Goal: Task Accomplishment & Management: Use online tool/utility

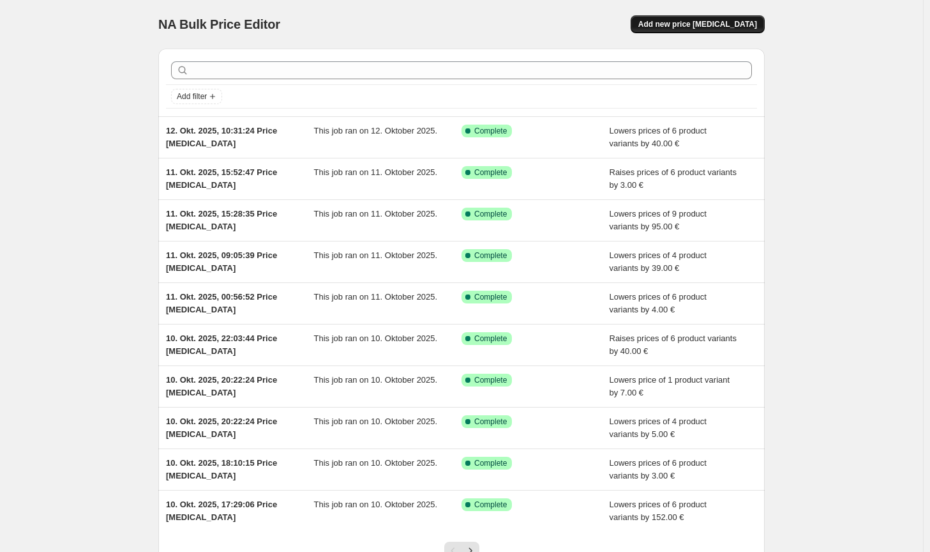
click at [725, 18] on button "Add new price [MEDICAL_DATA]" at bounding box center [698, 24] width 134 height 18
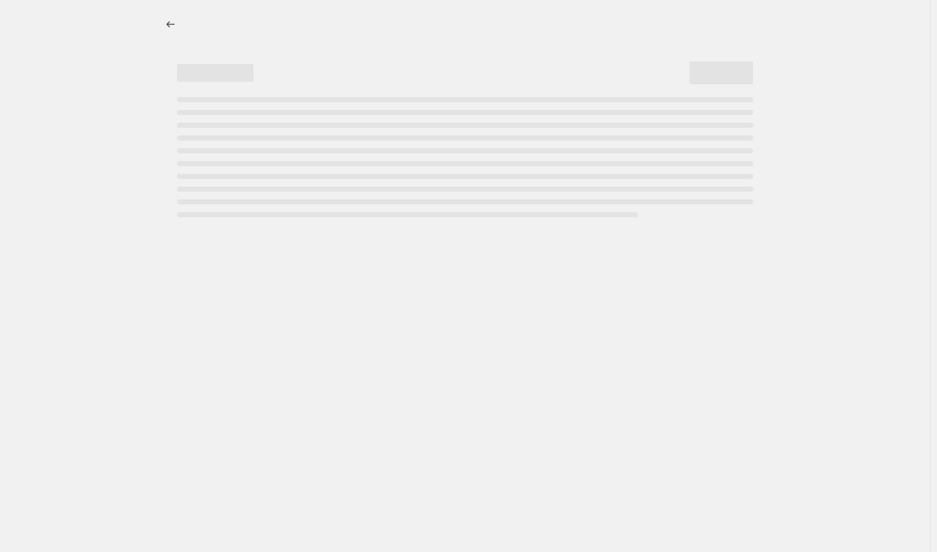
select select "percentage"
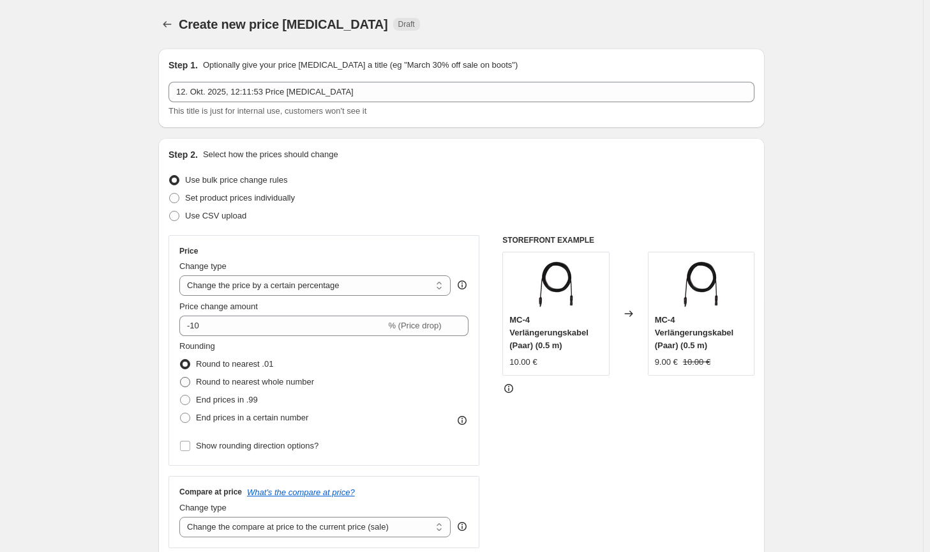
click at [278, 384] on span "Round to nearest whole number" at bounding box center [255, 382] width 118 height 10
click at [181, 377] on input "Round to nearest whole number" at bounding box center [180, 377] width 1 height 1
radio input "true"
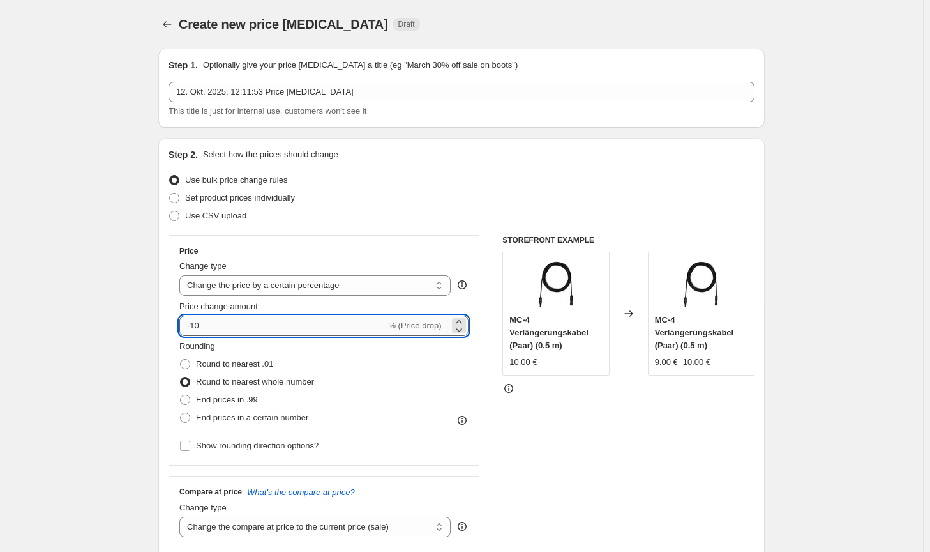
drag, startPoint x: 243, startPoint y: 326, endPoint x: 194, endPoint y: 322, distance: 48.6
click at [194, 322] on input "-10" at bounding box center [282, 325] width 206 height 20
type input "-5"
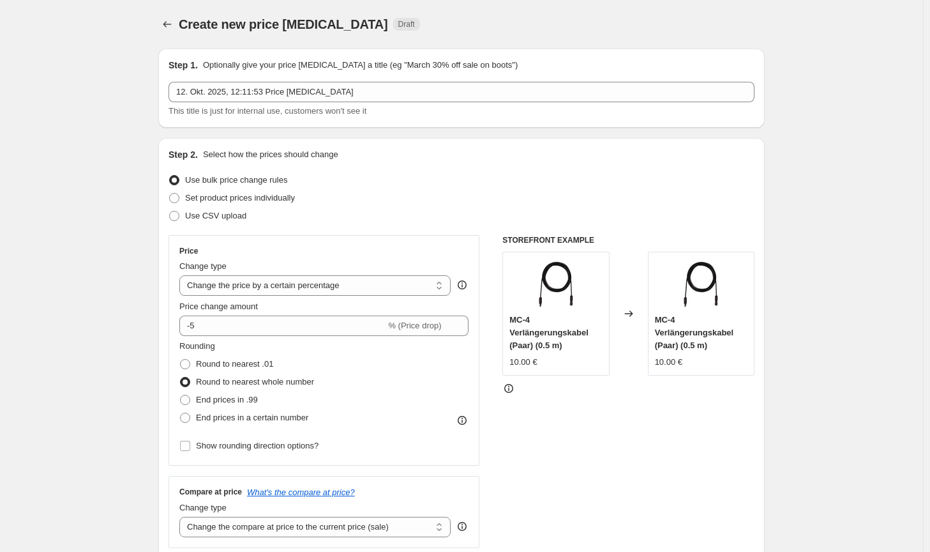
click at [266, 296] on div "Price Change type Change the price to a certain amount Change the price by a ce…" at bounding box center [323, 350] width 289 height 209
click at [268, 291] on select "Change the price to a certain amount Change the price by a certain amount Chang…" at bounding box center [314, 285] width 271 height 20
select select "by"
click at [182, 275] on select "Change the price to a certain amount Change the price by a certain amount Chang…" at bounding box center [314, 285] width 271 height 20
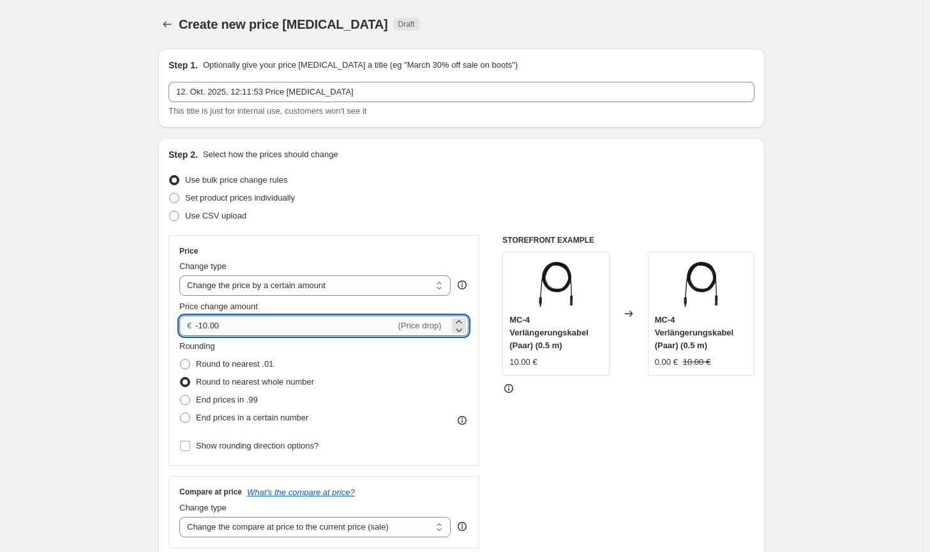
drag, startPoint x: 222, startPoint y: 327, endPoint x: 201, endPoint y: 324, distance: 21.2
click at [201, 324] on input "-10.00" at bounding box center [295, 325] width 200 height 20
type input "-5.00"
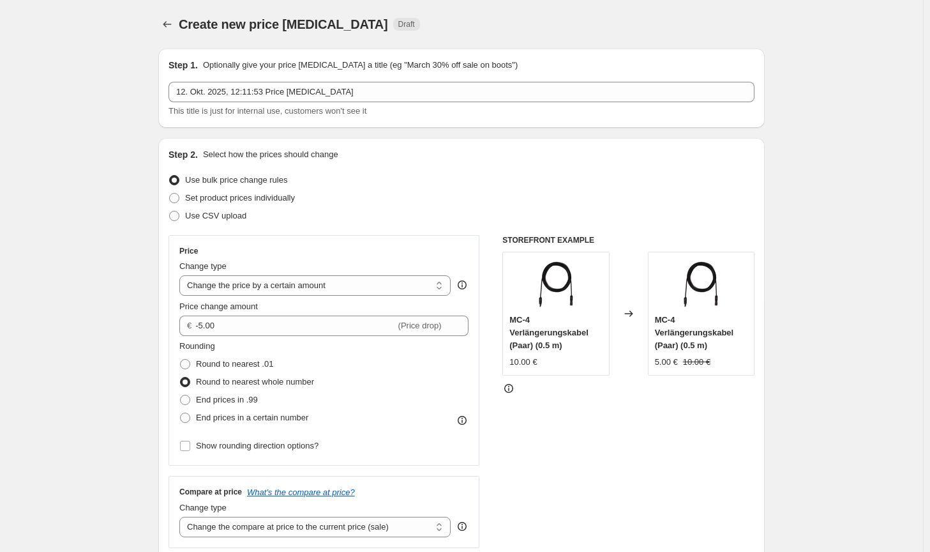
click at [764, 439] on div "Step 2. Select how the prices should change Use bulk price change rules Set pro…" at bounding box center [461, 362] width 607 height 448
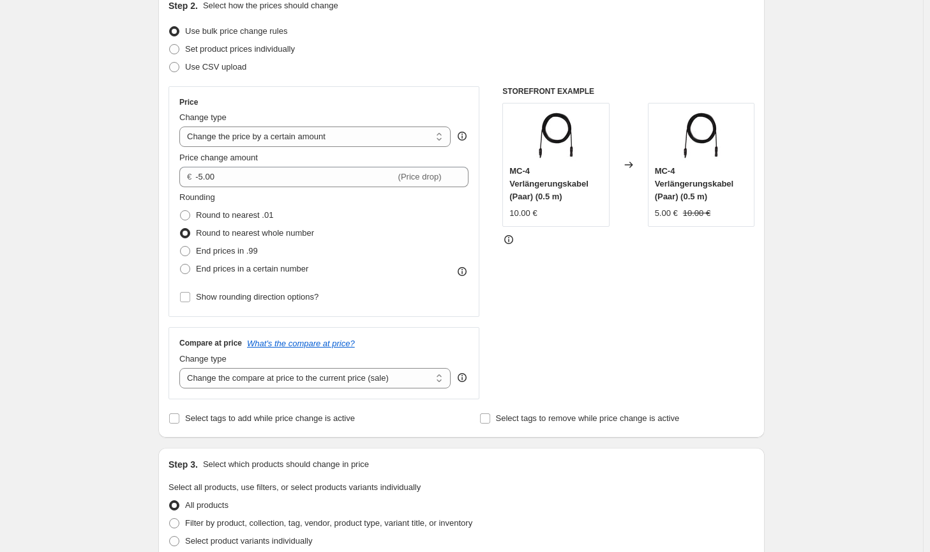
scroll to position [255, 0]
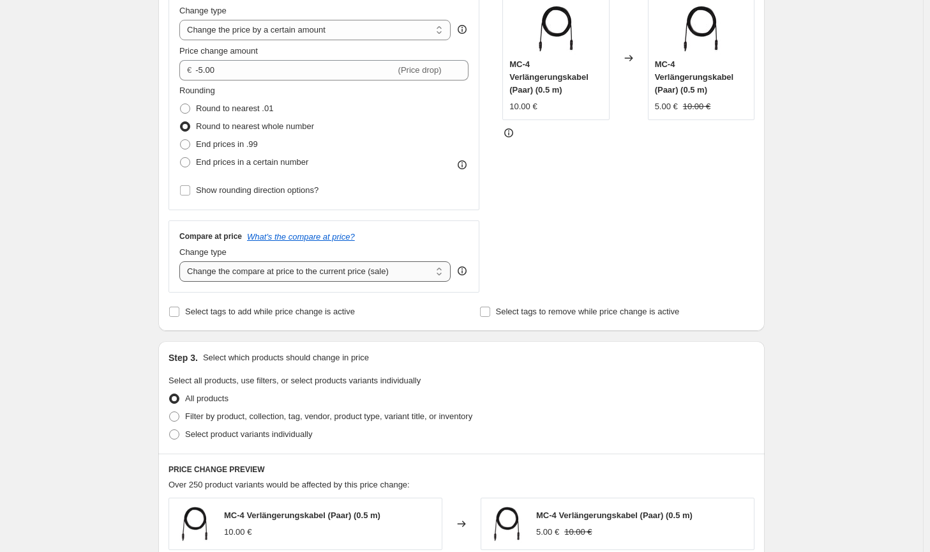
click at [400, 273] on select "Change the compare at price to the current price (sale) Change the compare at p…" at bounding box center [314, 271] width 271 height 20
select select "no_change"
click at [182, 261] on select "Change the compare at price to the current price (sale) Change the compare at p…" at bounding box center [314, 271] width 271 height 20
click at [321, 421] on span "Filter by product, collection, tag, vendor, product type, variant title, or inv…" at bounding box center [328, 416] width 287 height 10
click at [170, 412] on input "Filter by product, collection, tag, vendor, product type, variant title, or inv…" at bounding box center [169, 411] width 1 height 1
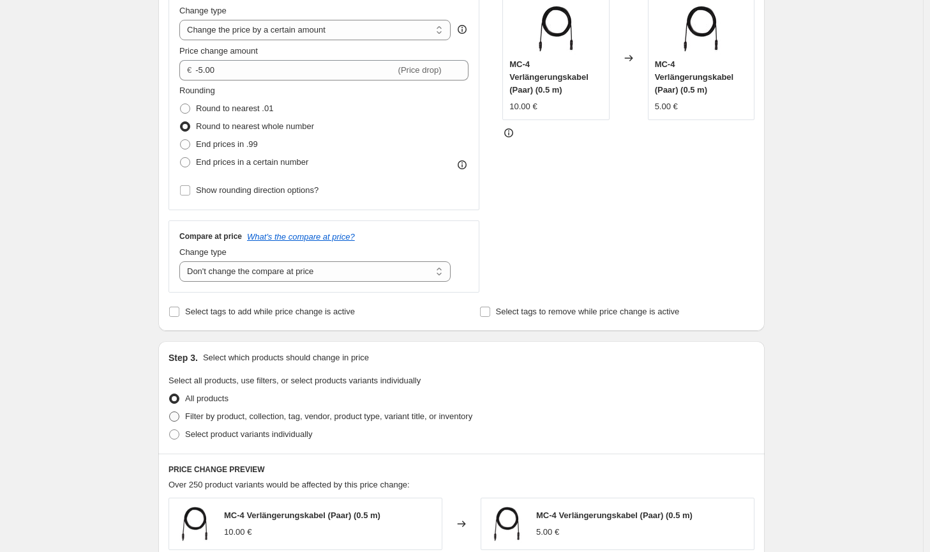
radio input "true"
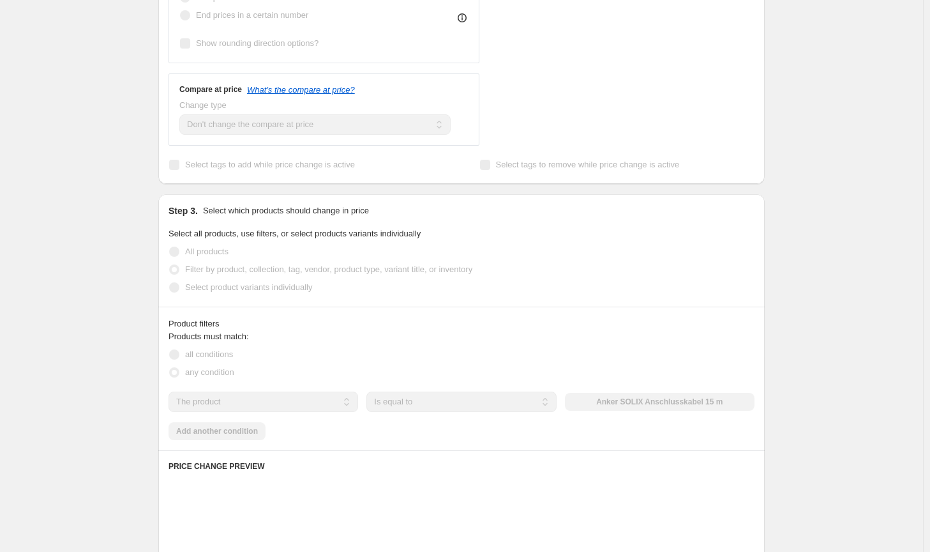
scroll to position [447, 0]
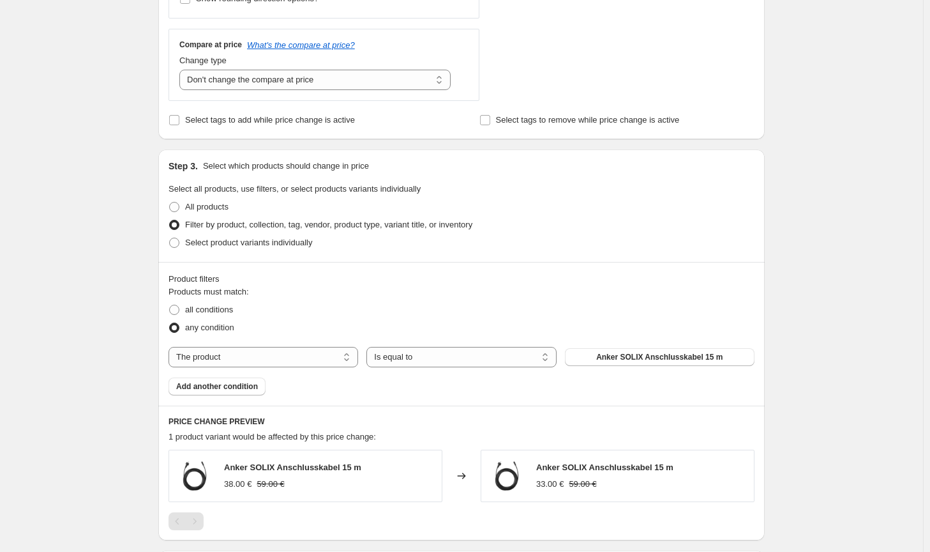
click at [656, 366] on div "The product The product's collection The product's tag The product's vendor The…" at bounding box center [462, 357] width 586 height 20
click at [664, 360] on span "Anker SOLIX Anschlusskabel 15 m" at bounding box center [659, 357] width 126 height 10
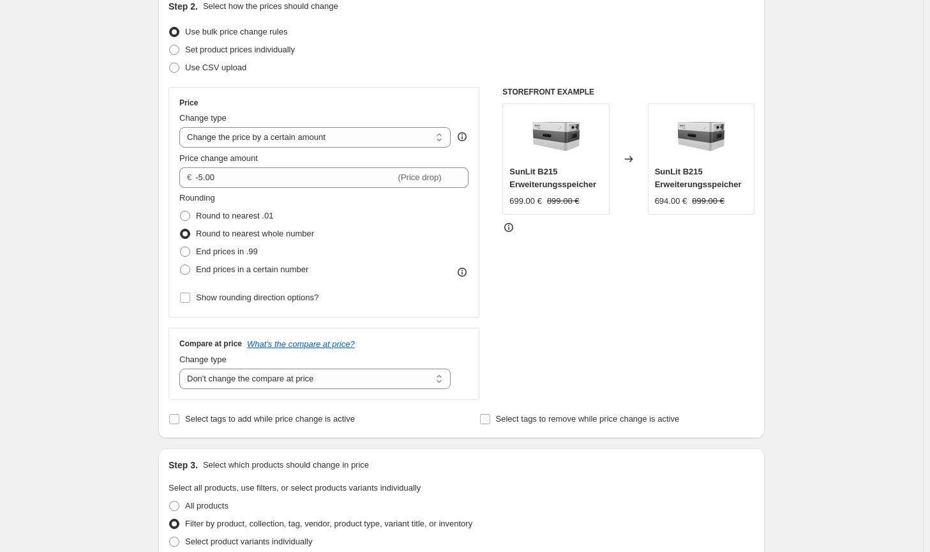
scroll to position [0, 0]
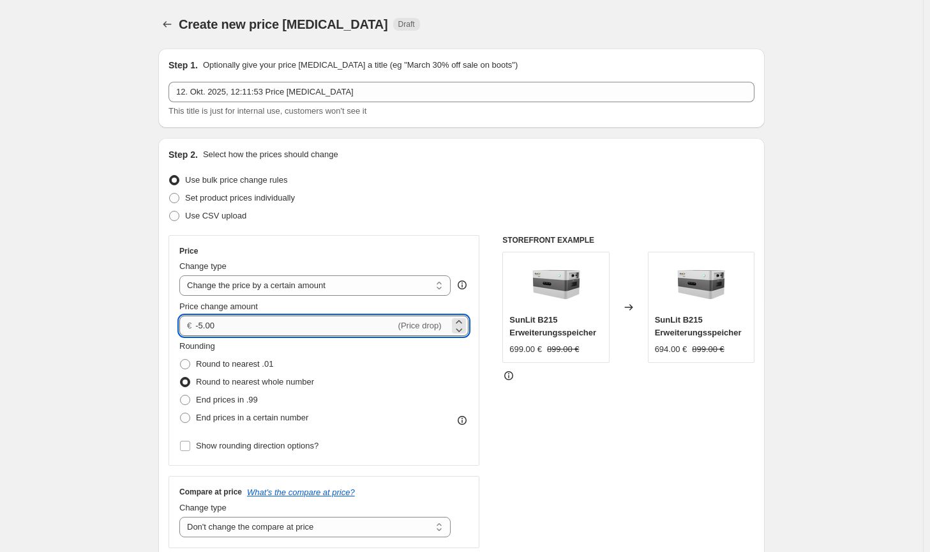
click at [202, 325] on input "-5.00" at bounding box center [295, 325] width 200 height 20
type input "-4.00"
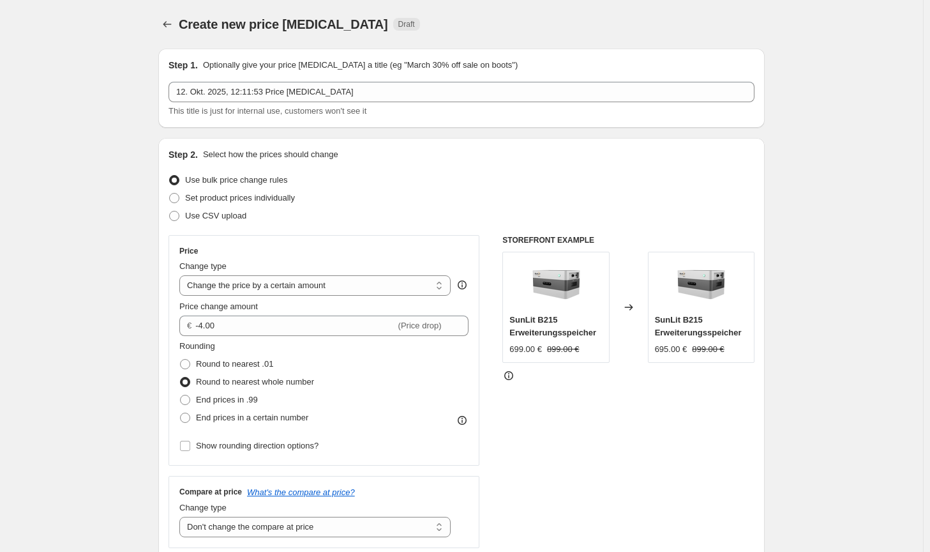
click at [723, 409] on div "STOREFRONT EXAMPLE SunLit B215 Erweiterungsspeicher 699.00 € 899.00 € Changed t…" at bounding box center [629, 391] width 252 height 313
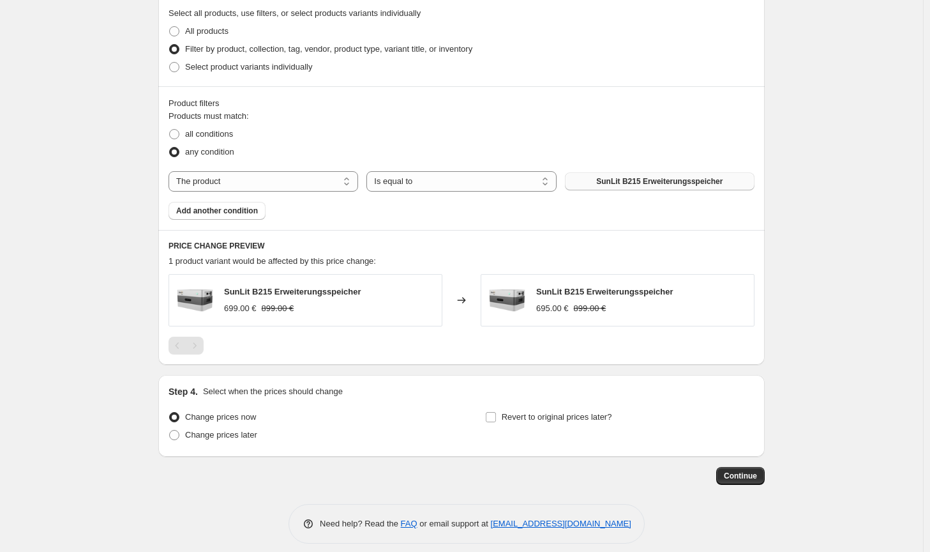
scroll to position [633, 0]
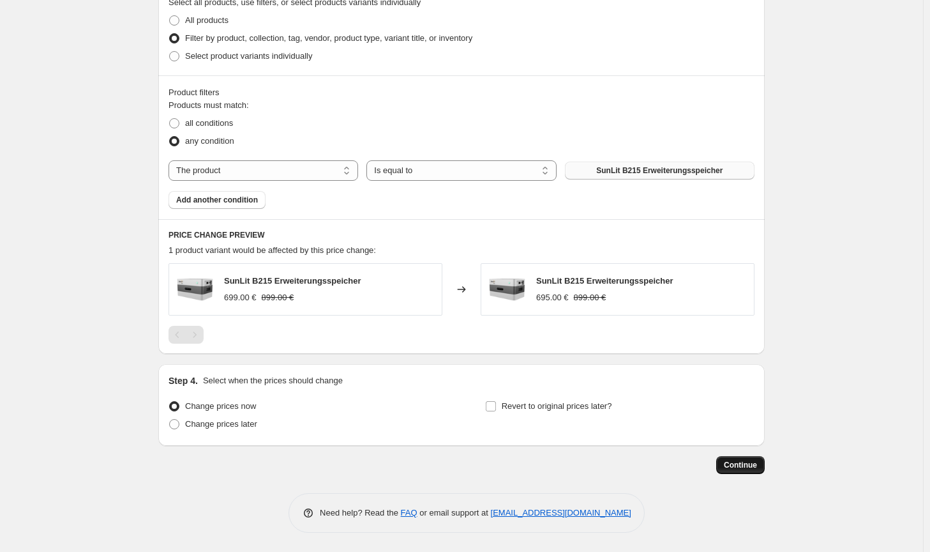
click at [734, 466] on span "Continue" at bounding box center [740, 465] width 33 height 10
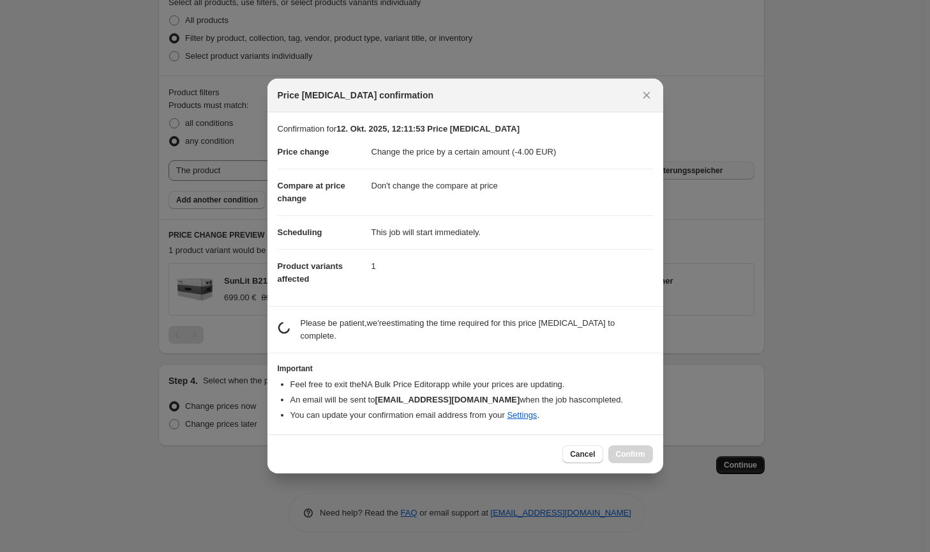
scroll to position [0, 0]
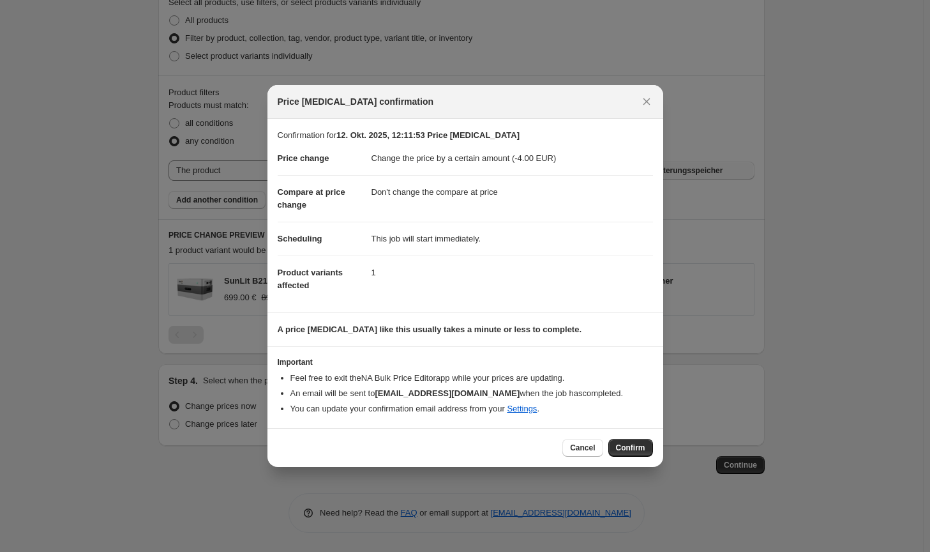
click at [619, 448] on span "Confirm" at bounding box center [630, 448] width 29 height 10
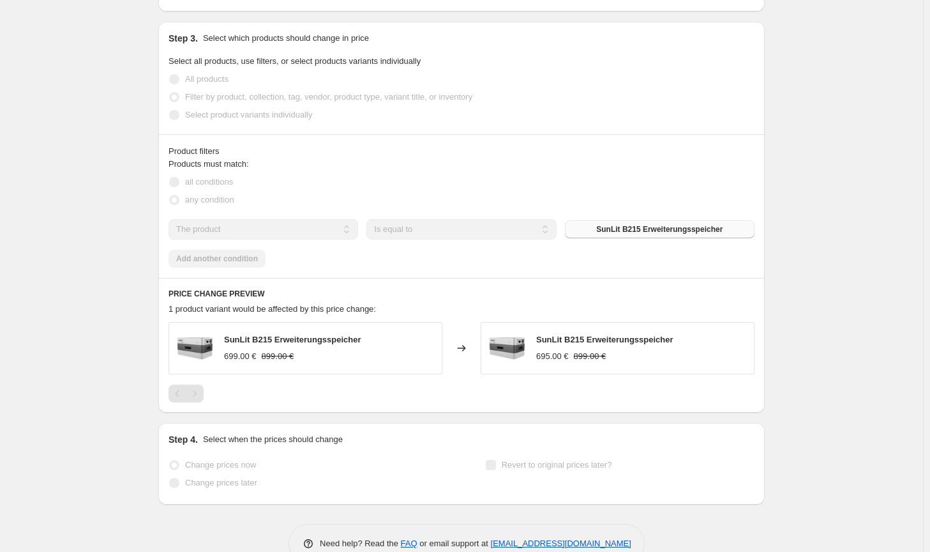
select select "by"
select select "no_change"
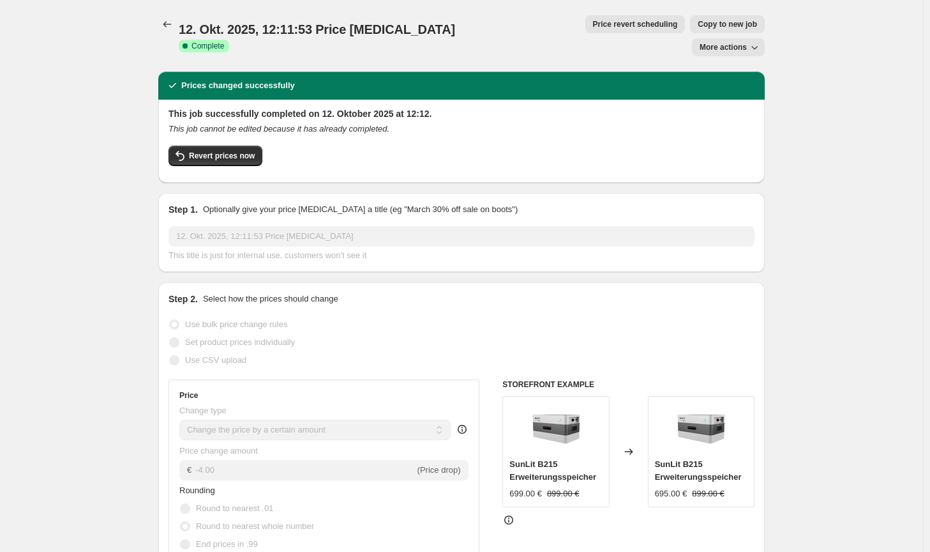
scroll to position [0, 0]
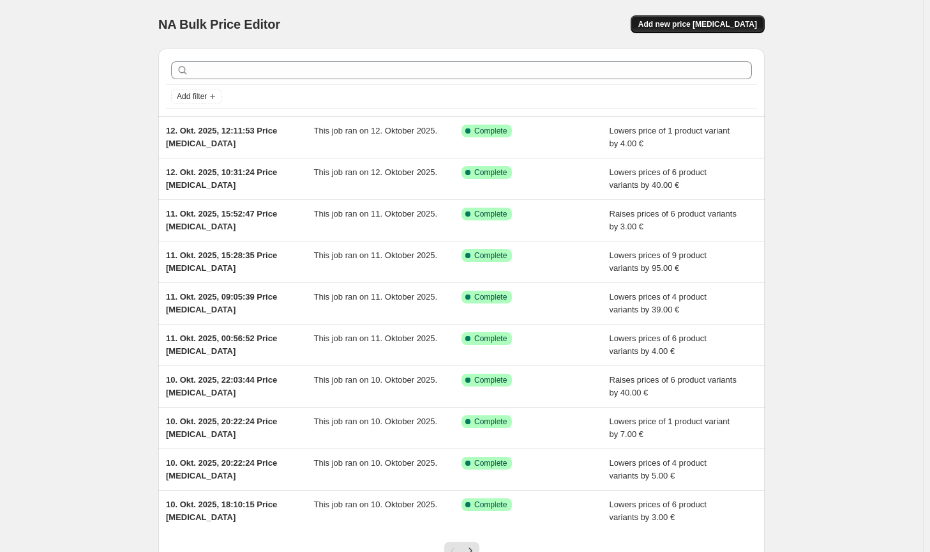
click at [681, 27] on span "Add new price [MEDICAL_DATA]" at bounding box center [698, 24] width 119 height 10
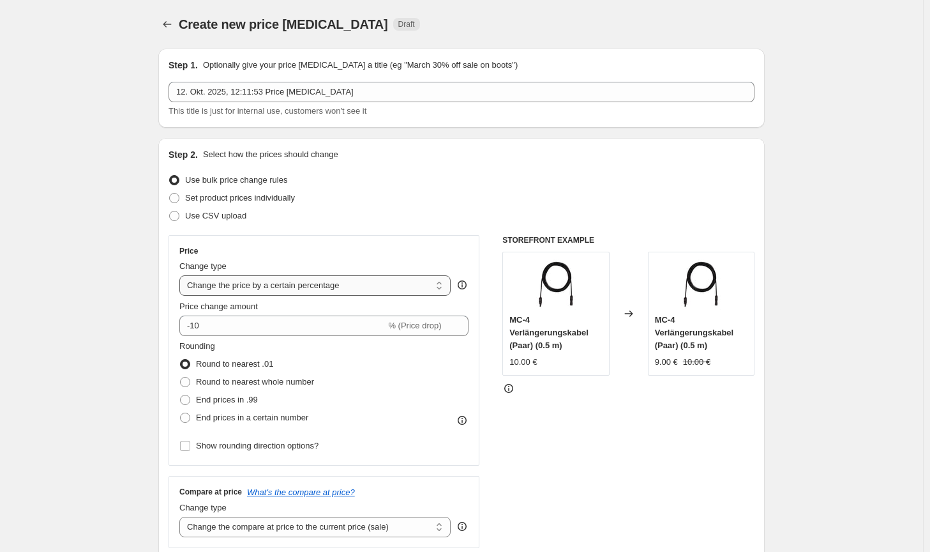
drag, startPoint x: 320, startPoint y: 278, endPoint x: 312, endPoint y: 293, distance: 17.1
click at [320, 277] on select "Change the price to a certain amount Change the price by a certain amount Chang…" at bounding box center [314, 285] width 271 height 20
select select "by"
click at [182, 275] on select "Change the price to a certain amount Change the price by a certain amount Chang…" at bounding box center [314, 285] width 271 height 20
type input "-10.00"
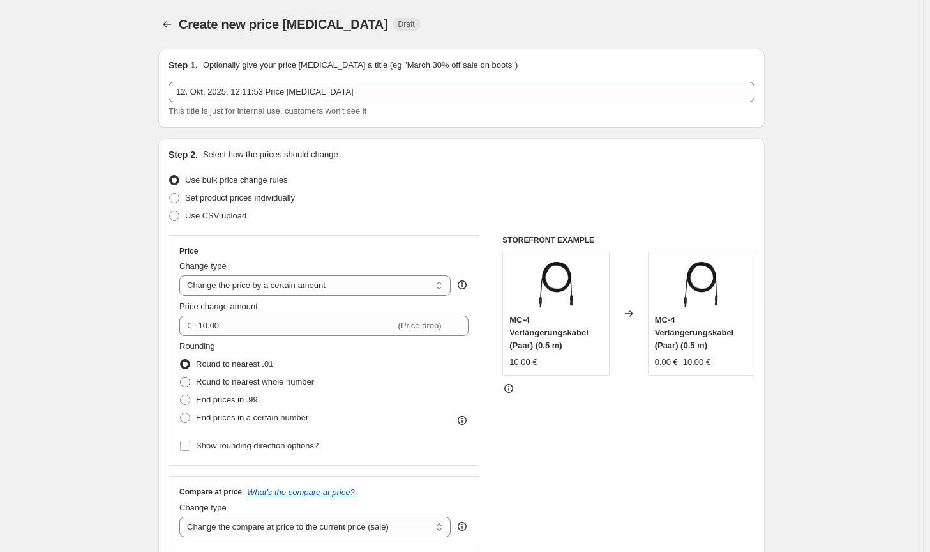
click at [245, 379] on span "Round to nearest whole number" at bounding box center [255, 382] width 118 height 10
click at [181, 377] on input "Round to nearest whole number" at bounding box center [180, 377] width 1 height 1
radio input "true"
click at [308, 528] on select "Change the compare at price to the current price (sale) Change the compare at p…" at bounding box center [314, 527] width 271 height 20
select select "no_change"
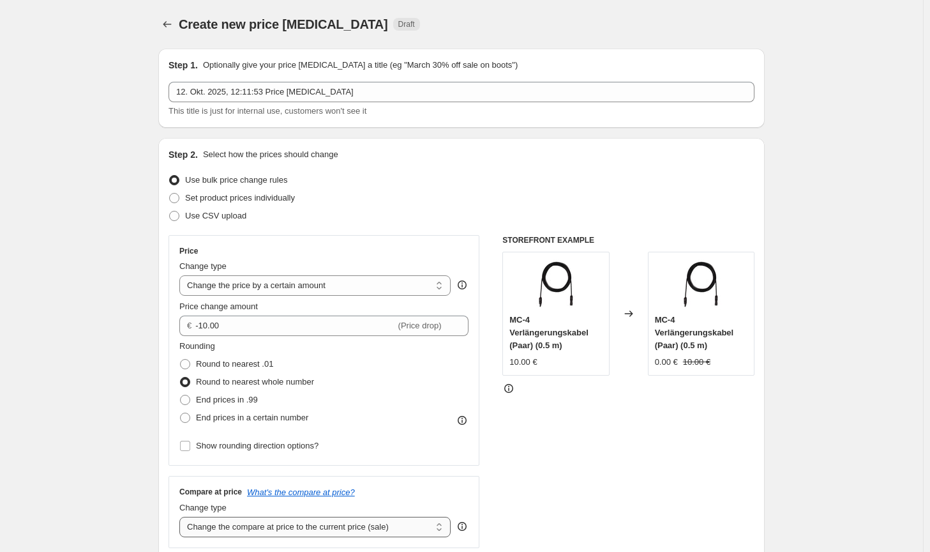
click at [182, 517] on select "Change the compare at price to the current price (sale) Change the compare at p…" at bounding box center [314, 527] width 271 height 20
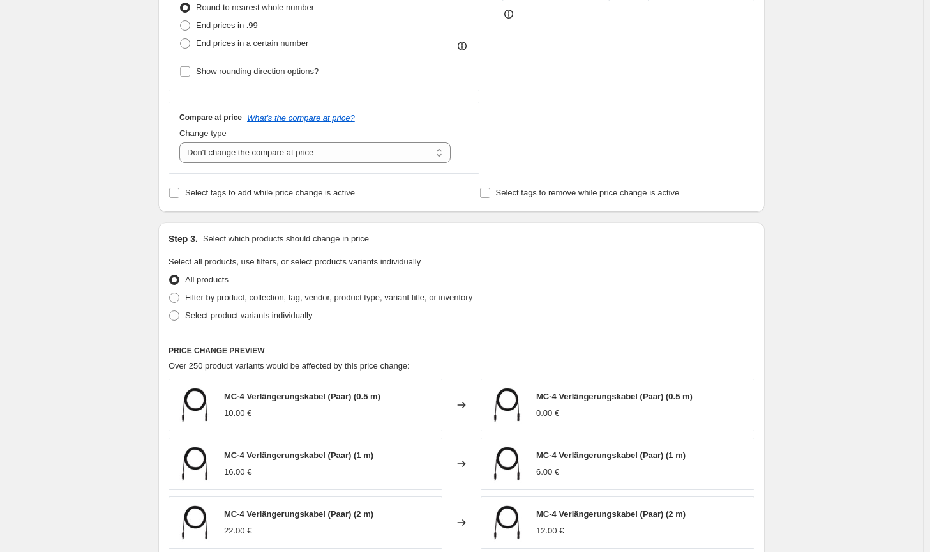
scroll to position [383, 0]
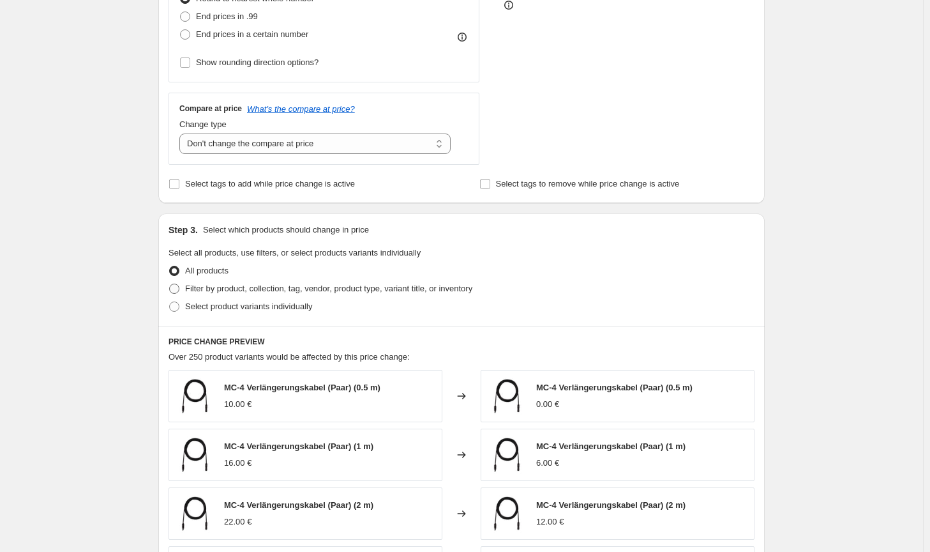
click at [408, 292] on span "Filter by product, collection, tag, vendor, product type, variant title, or inv…" at bounding box center [328, 289] width 287 height 10
click at [170, 284] on input "Filter by product, collection, tag, vendor, product type, variant title, or inv…" at bounding box center [169, 284] width 1 height 1
radio input "true"
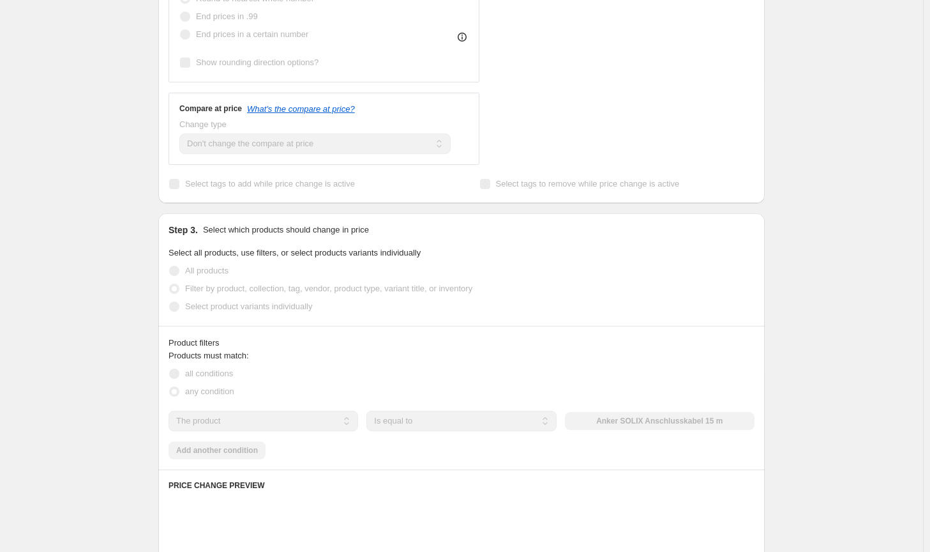
click at [597, 421] on div "The product The product's collection The product's tag The product's vendor The…" at bounding box center [462, 421] width 586 height 20
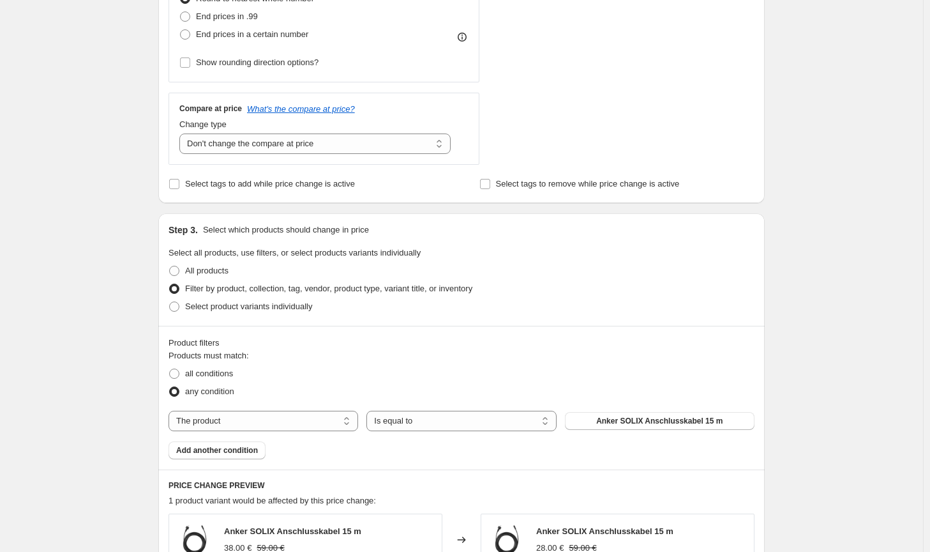
click at [597, 421] on button "Anker SOLIX Anschlusskabel 15 m" at bounding box center [660, 421] width 190 height 18
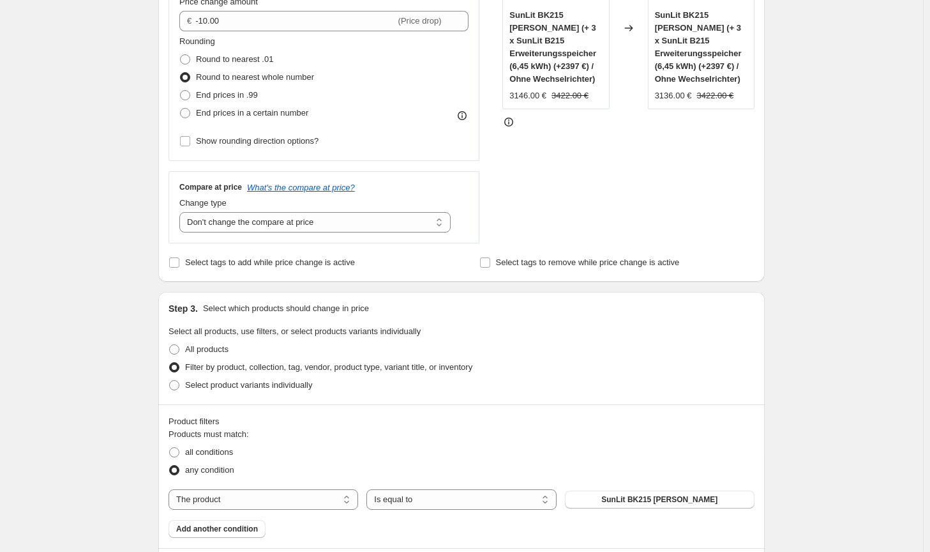
scroll to position [192, 0]
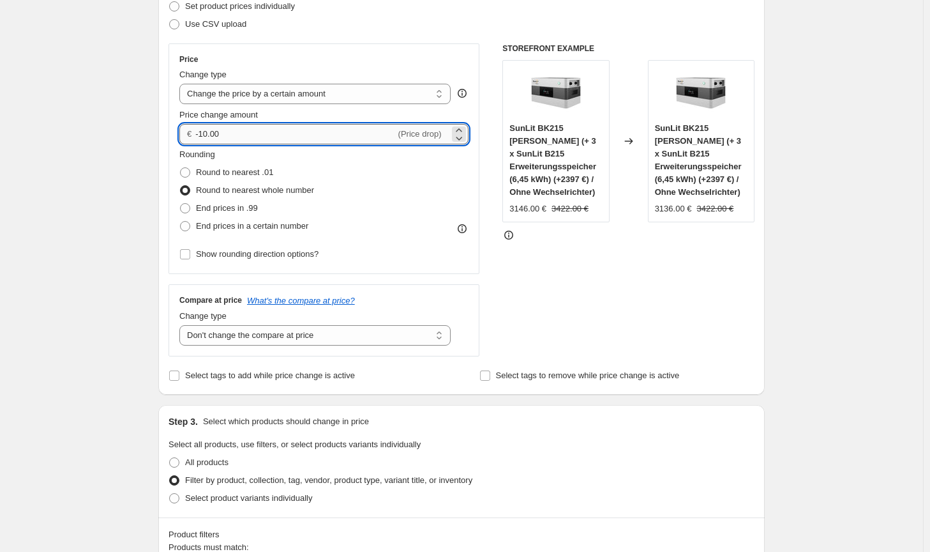
click at [206, 134] on input "-10.00" at bounding box center [295, 134] width 200 height 20
click at [816, 386] on div "Create new price [MEDICAL_DATA]. This page is ready Create new price [MEDICAL_D…" at bounding box center [461, 554] width 923 height 1492
click at [209, 133] on input "-100.00" at bounding box center [295, 134] width 200 height 20
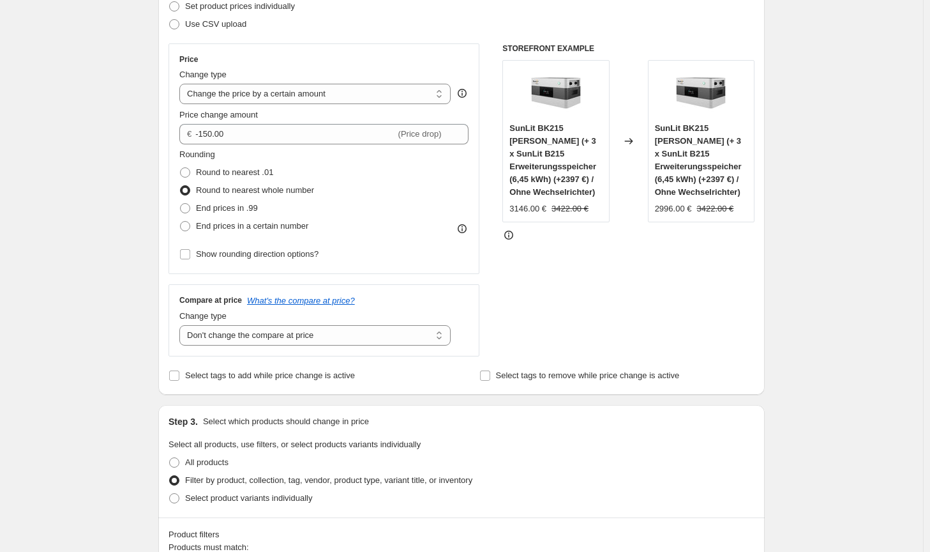
click at [635, 288] on div "STOREFRONT EXAMPLE SunLit BK215 [PERSON_NAME] (+ 3 x SunLit B215 Erweiterungssp…" at bounding box center [629, 199] width 252 height 313
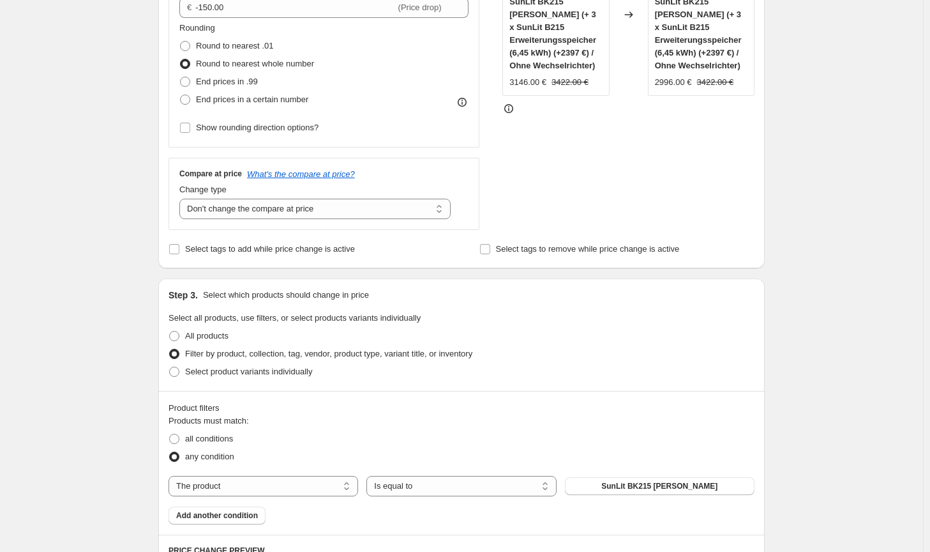
scroll to position [255, 0]
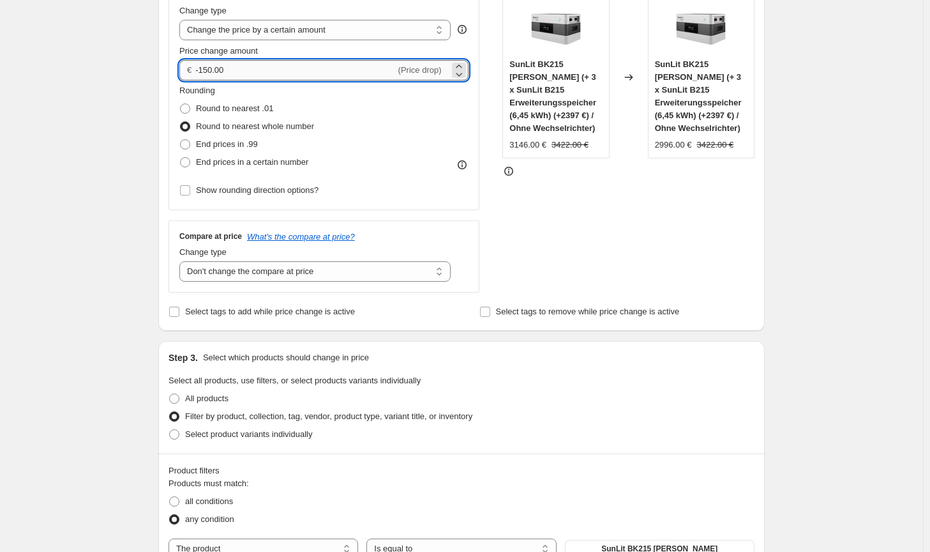
click at [212, 66] on input "-150.00" at bounding box center [295, 70] width 200 height 20
type input "-151.00"
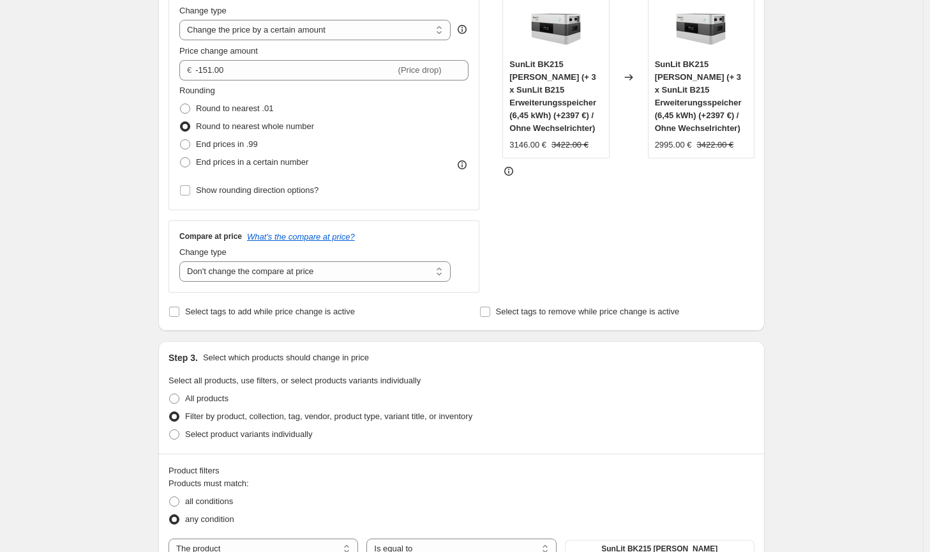
click at [687, 241] on div "STOREFRONT EXAMPLE SunLit BK215 [PERSON_NAME] (+ 3 x SunLit B215 Erweiterungssp…" at bounding box center [629, 136] width 252 height 313
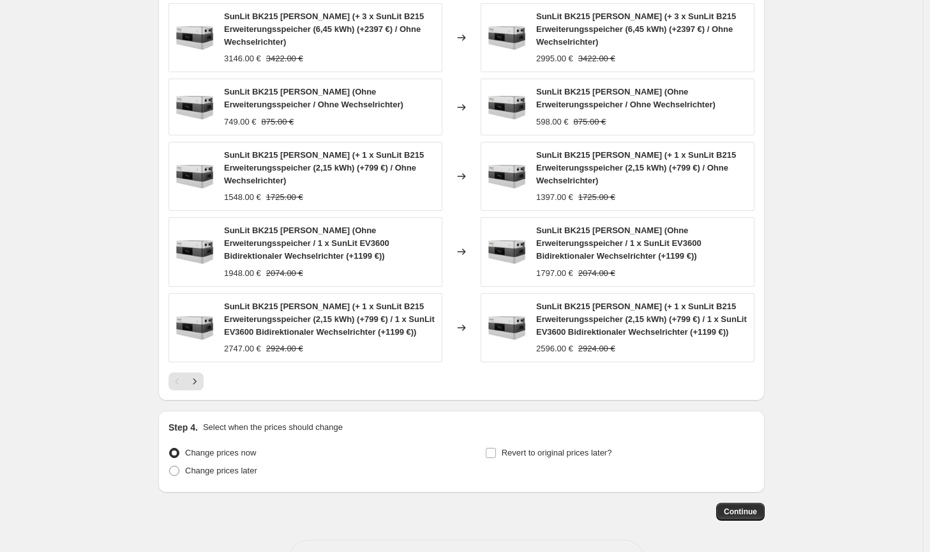
scroll to position [939, 0]
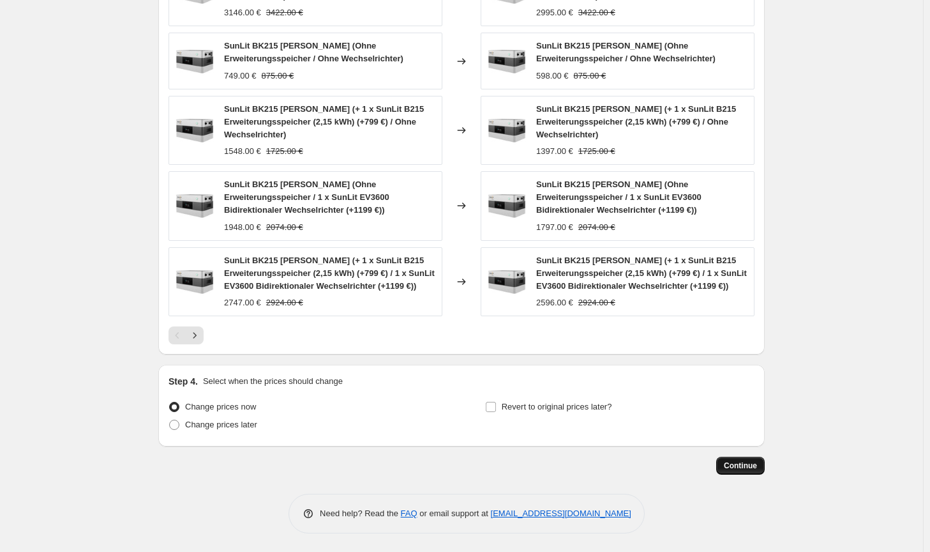
click at [749, 461] on span "Continue" at bounding box center [740, 465] width 33 height 10
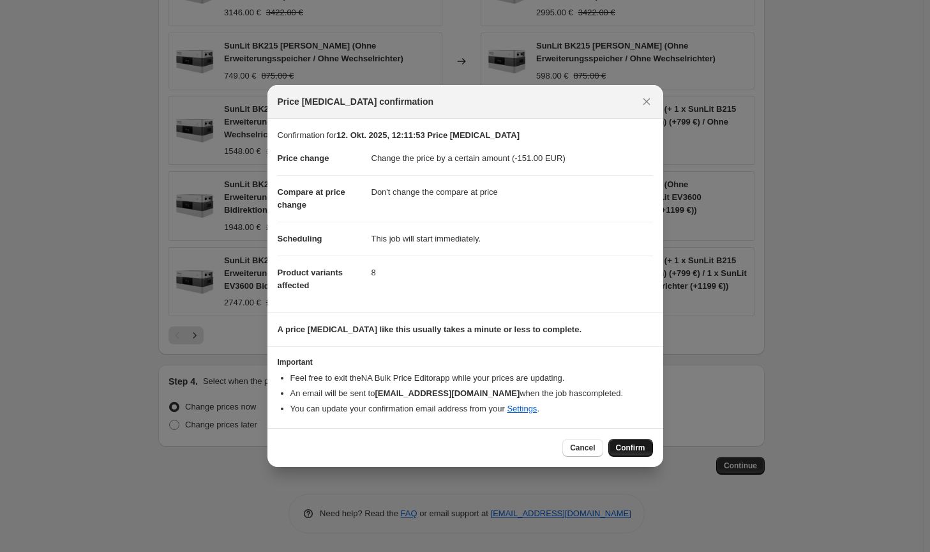
click at [642, 444] on span "Confirm" at bounding box center [630, 448] width 29 height 10
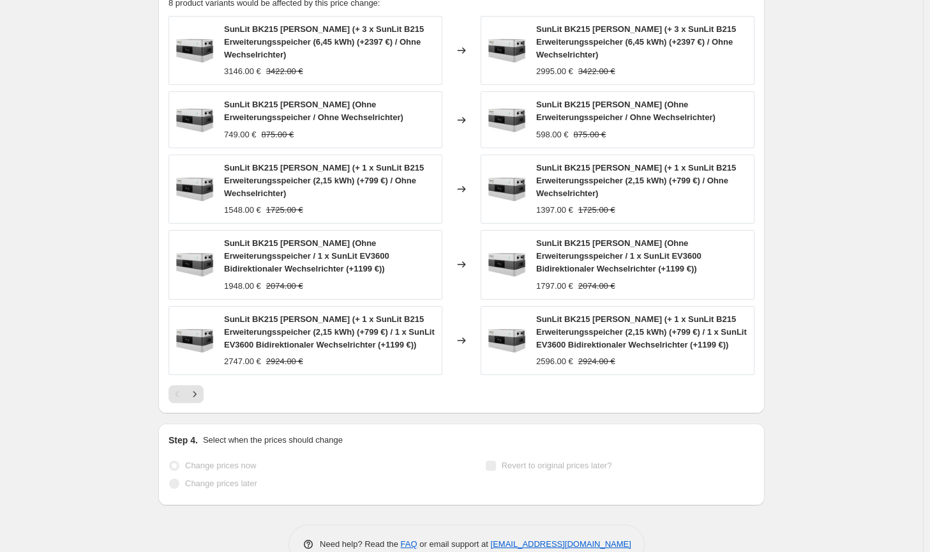
select select "by"
select select "no_change"
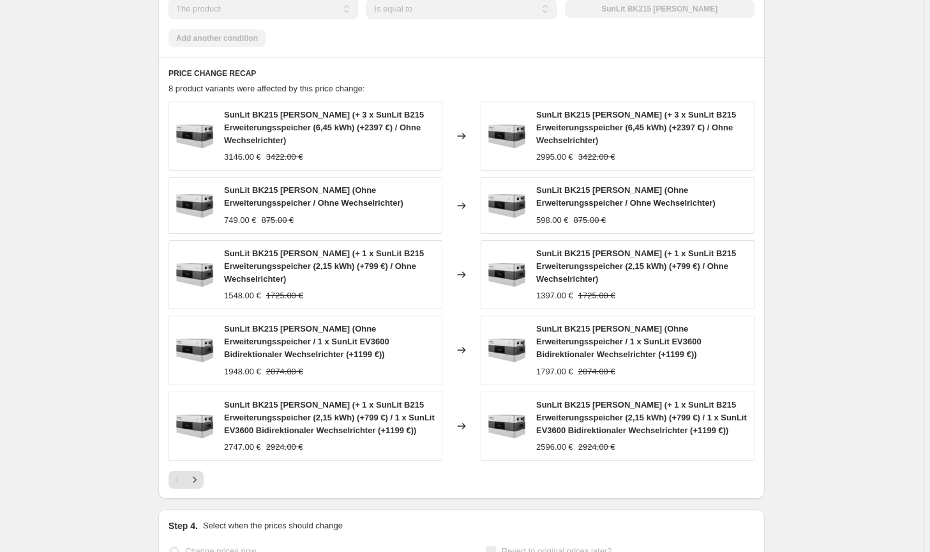
scroll to position [0, 0]
